Goal: Task Accomplishment & Management: Use online tool/utility

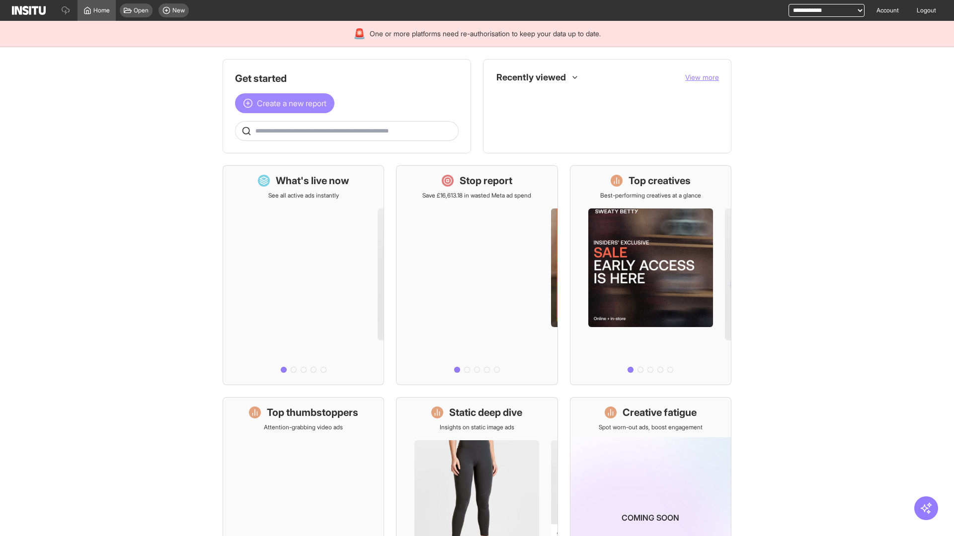
click at [287, 103] on span "Create a new report" at bounding box center [292, 103] width 70 height 12
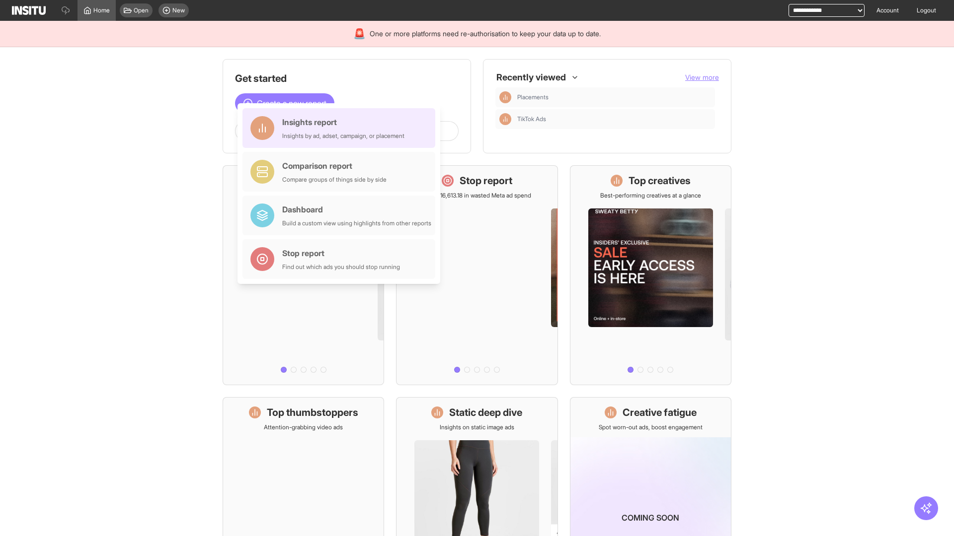
click at [341, 128] on div "Insights report Insights by ad, adset, campaign, or placement" at bounding box center [343, 128] width 122 height 24
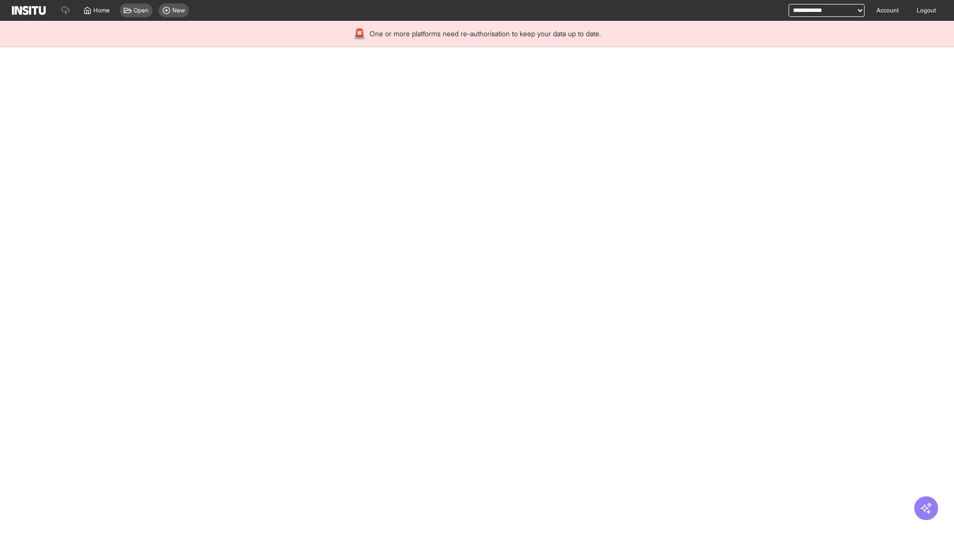
select select "**"
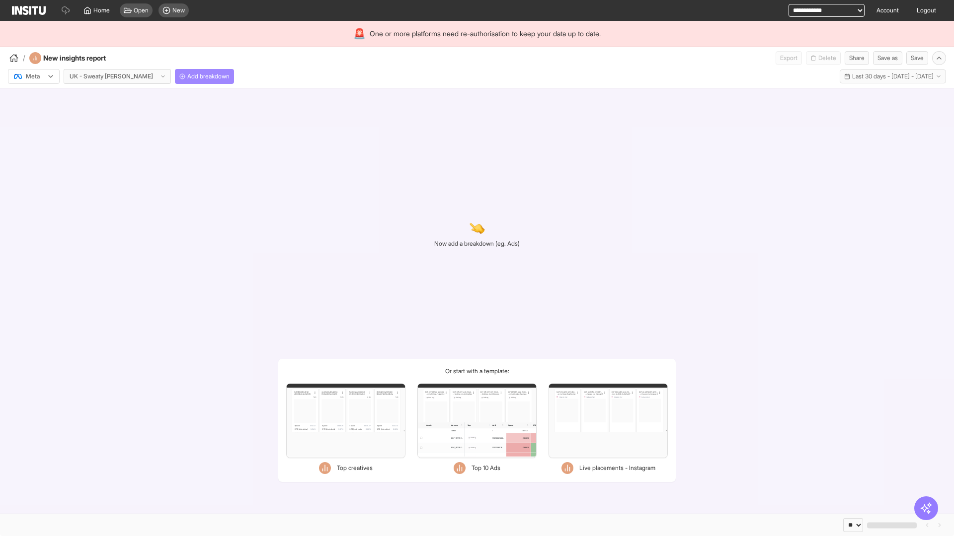
click at [187, 76] on span "Add breakdown" at bounding box center [208, 77] width 42 height 8
